Goal: Information Seeking & Learning: Understand process/instructions

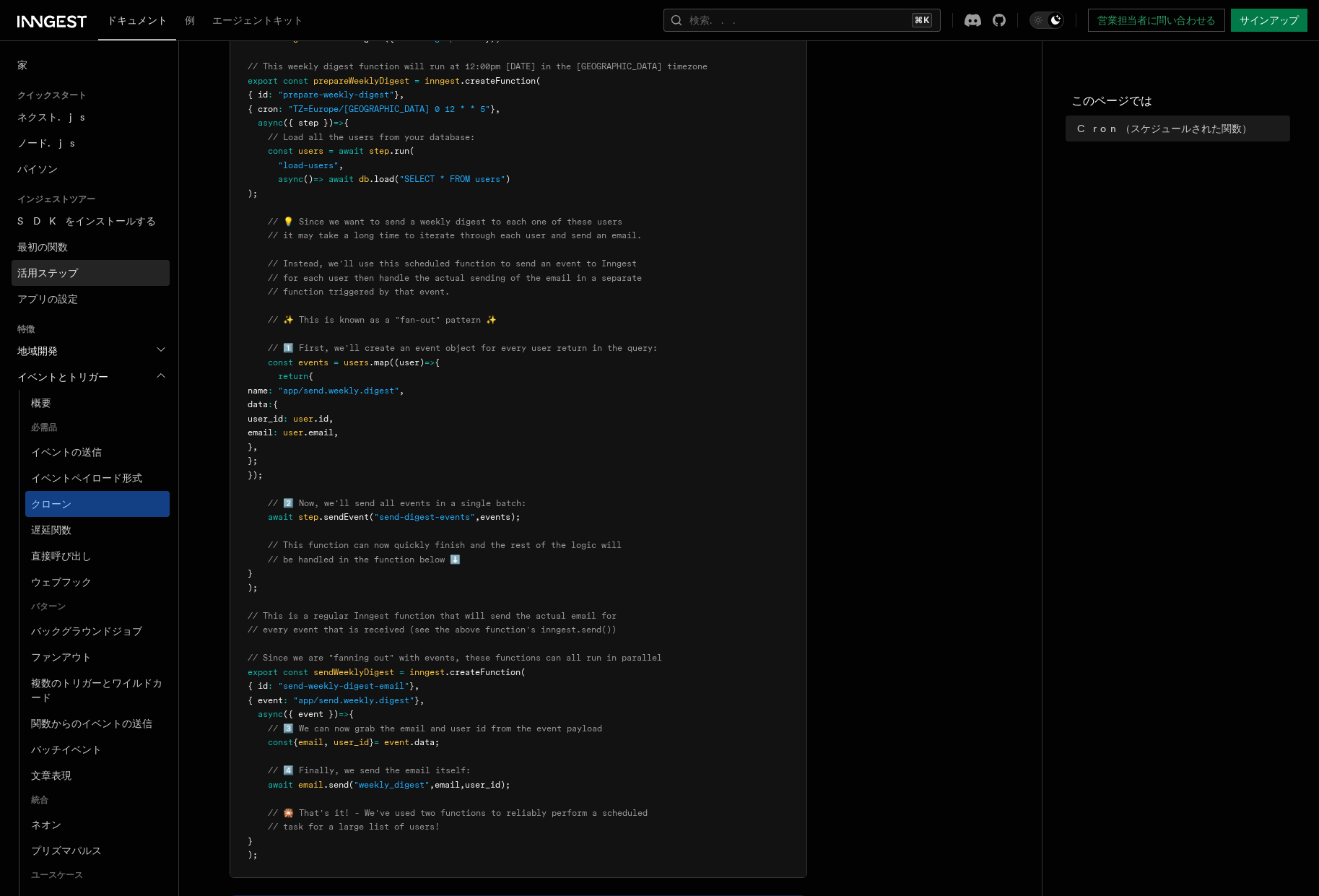
click at [83, 276] on link "活用ステップ" at bounding box center [91, 273] width 158 height 26
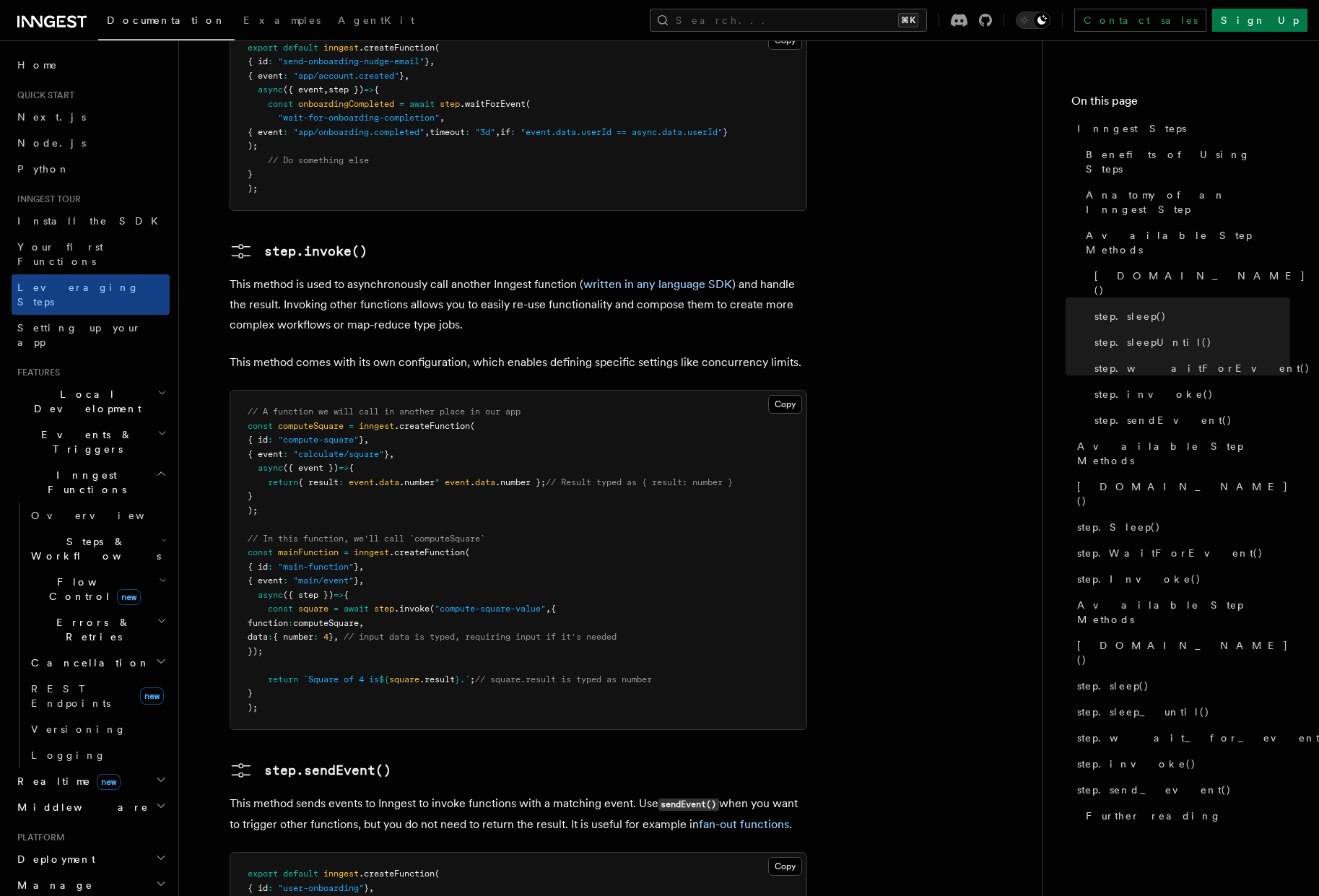
scroll to position [2440, 0]
